Goal: Task Accomplishment & Management: Manage account settings

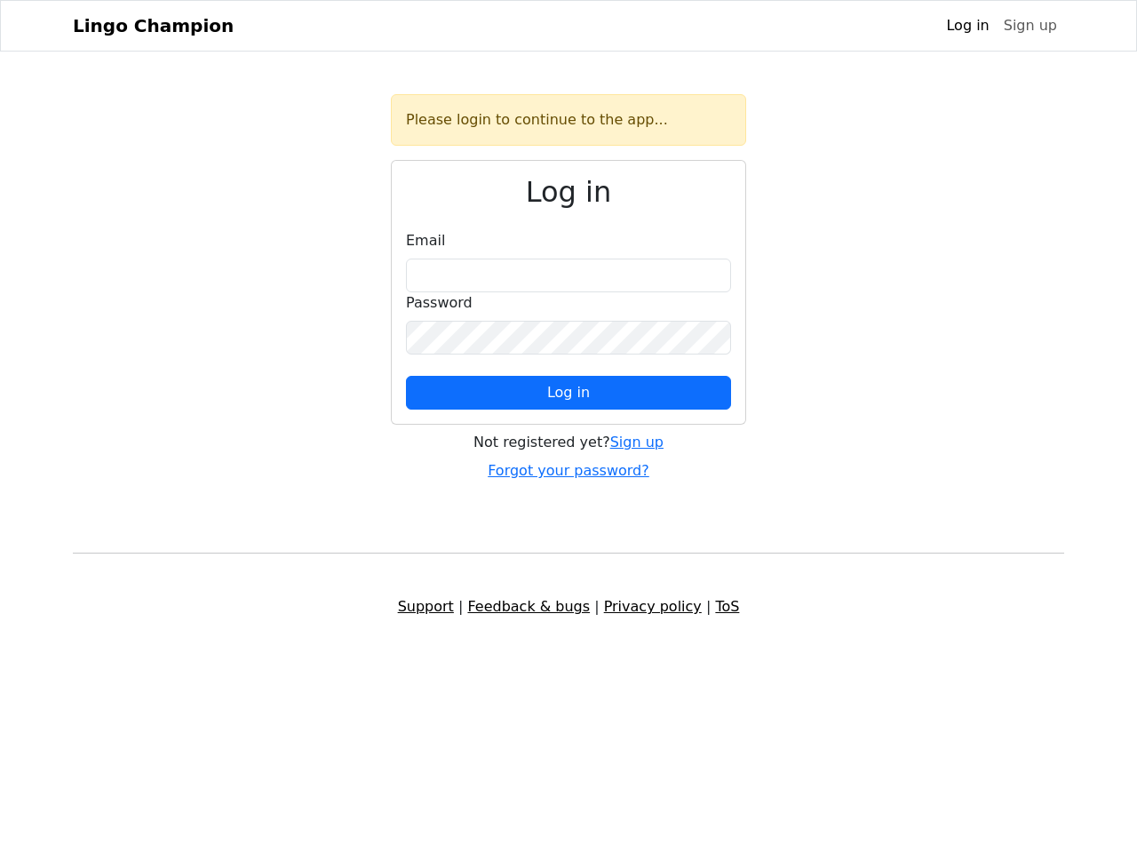
click at [569, 393] on span "Log in" at bounding box center [568, 392] width 43 height 17
